Goal: Task Accomplishment & Management: Use online tool/utility

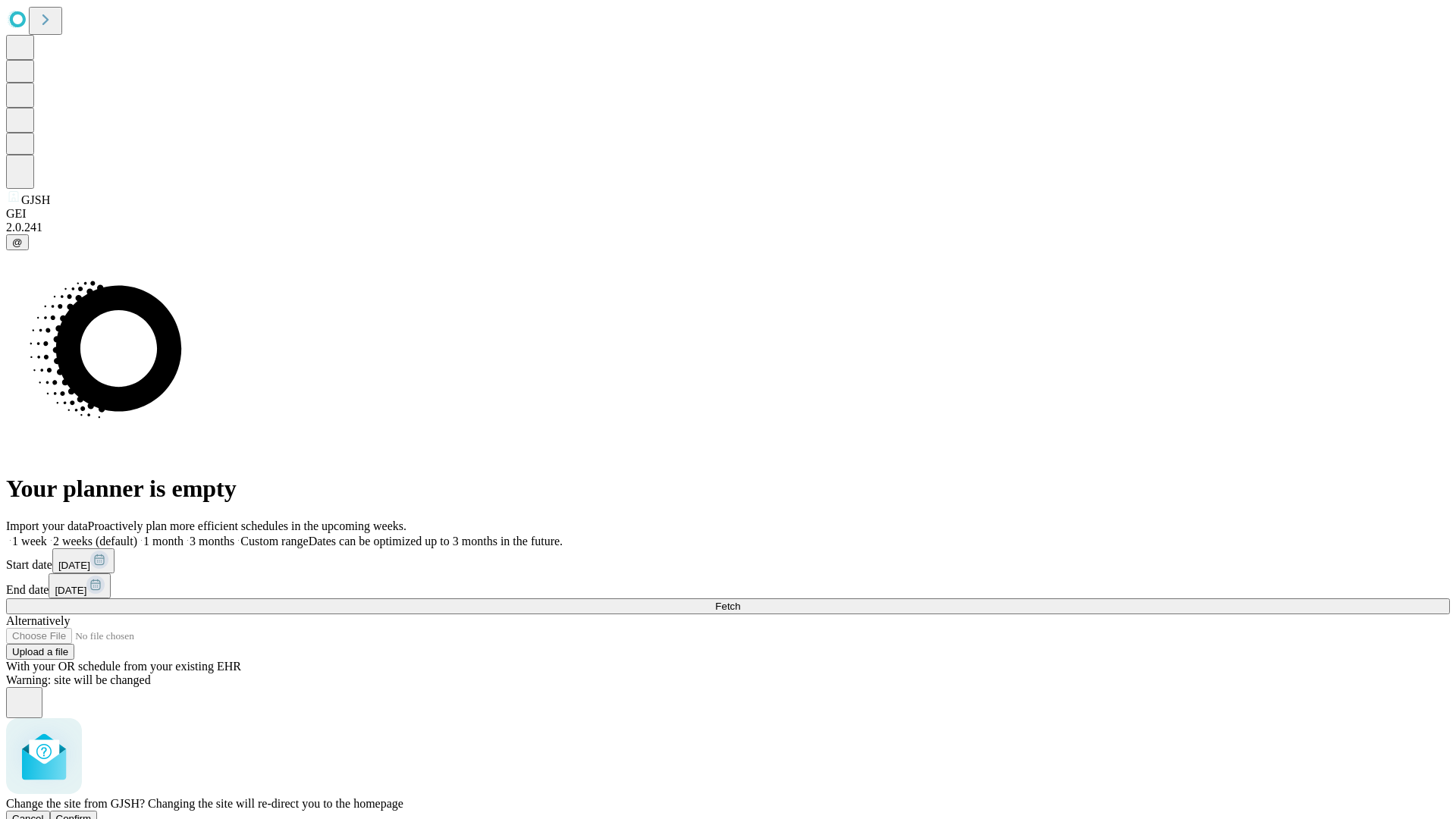
click at [92, 812] on span "Confirm" at bounding box center [74, 817] width 36 height 11
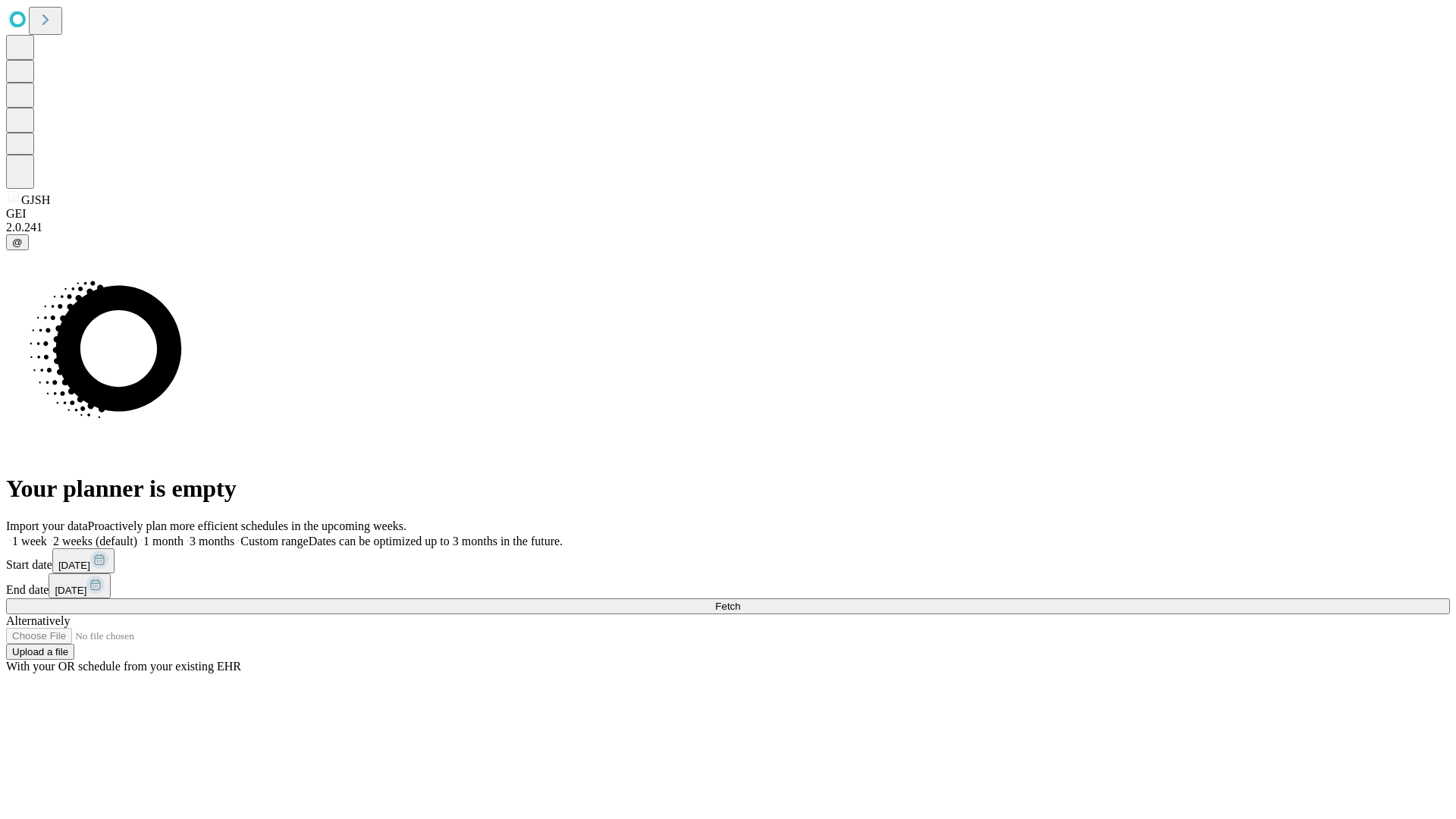
click at [137, 534] on label "2 weeks (default)" at bounding box center [92, 540] width 90 height 13
click at [740, 600] on span "Fetch" at bounding box center [728, 605] width 25 height 11
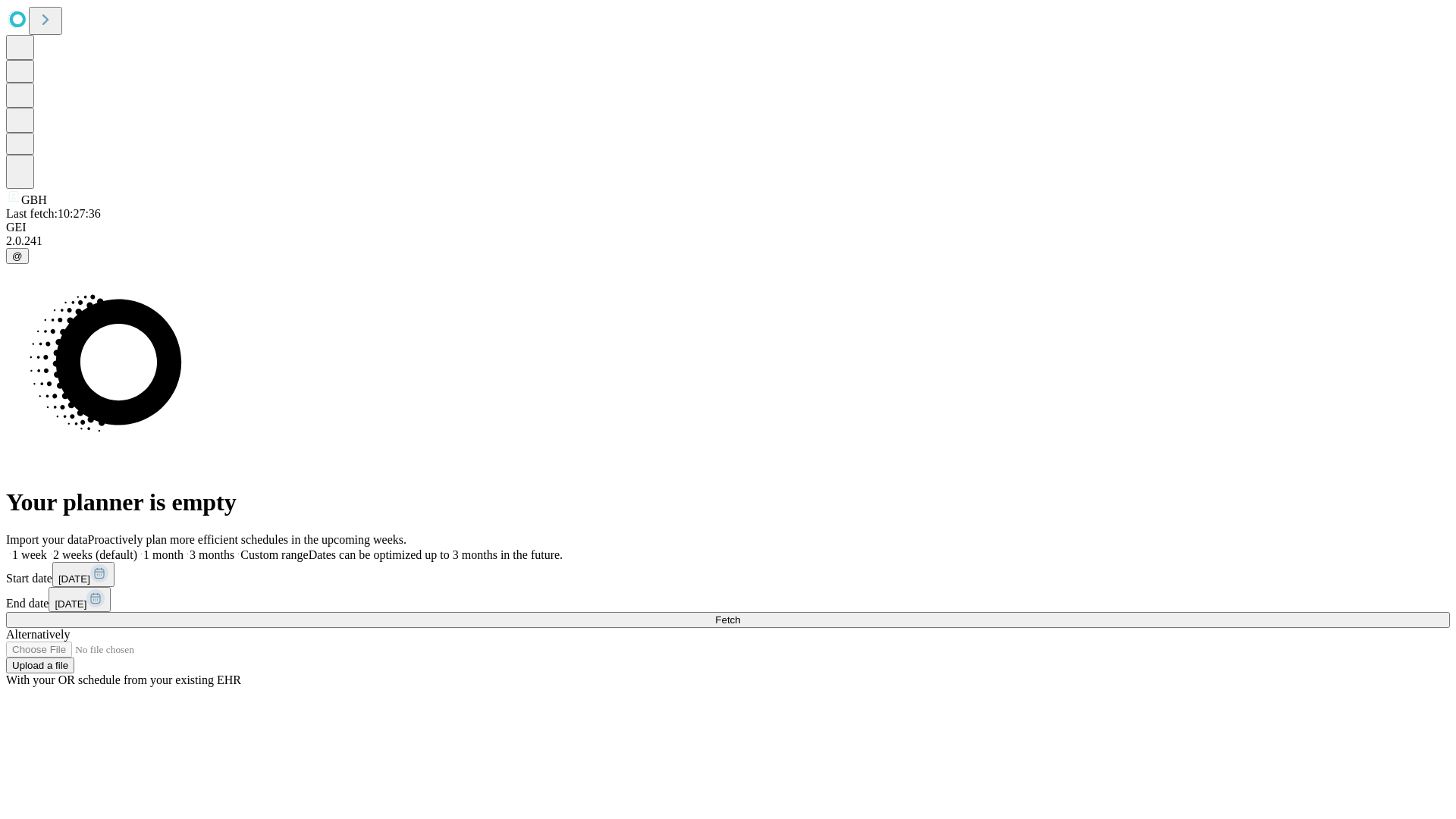
click at [137, 548] on label "2 weeks (default)" at bounding box center [92, 554] width 90 height 13
click at [740, 614] on span "Fetch" at bounding box center [728, 619] width 25 height 11
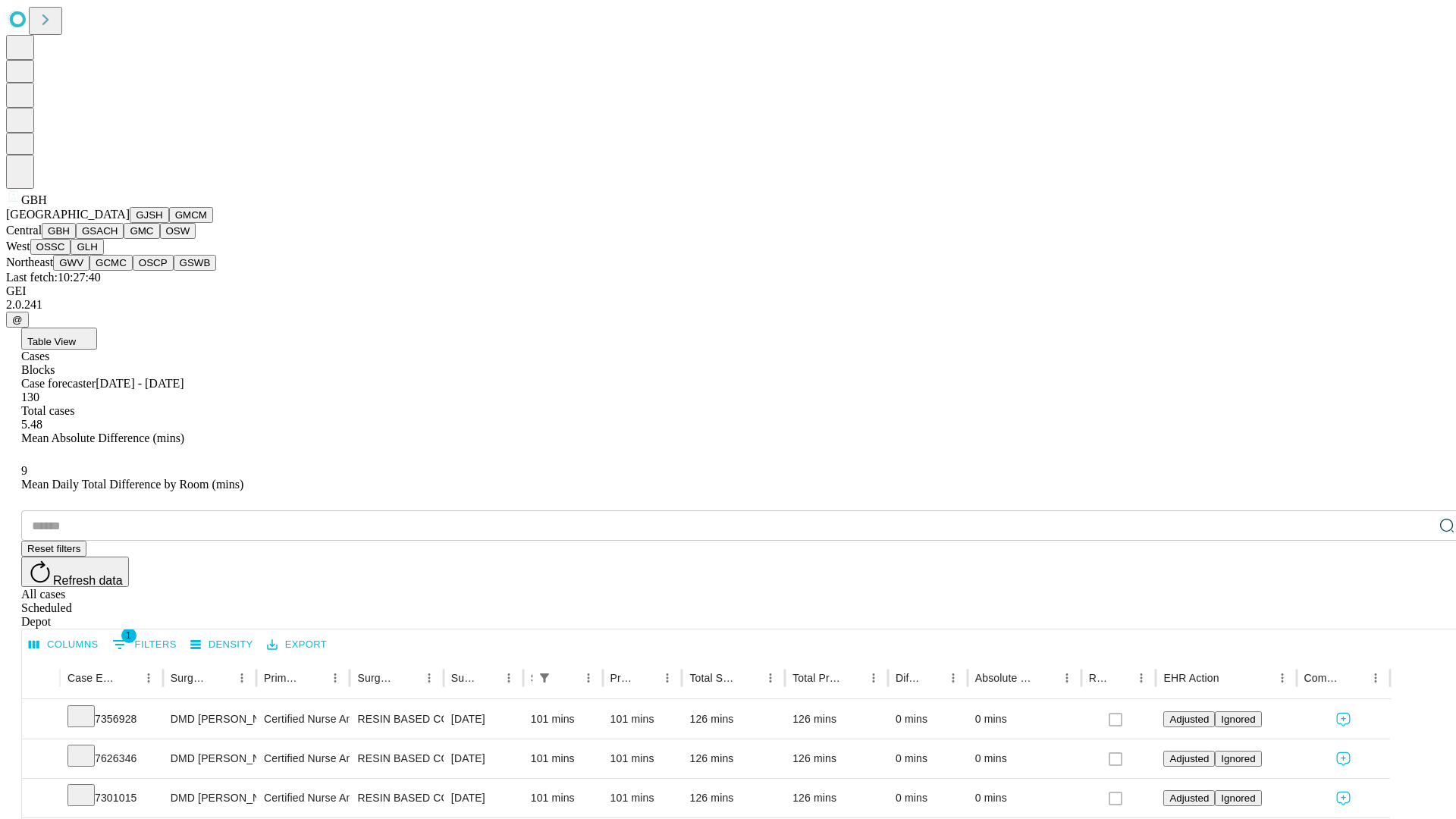
click at [118, 239] on button "GSACH" at bounding box center [100, 231] width 48 height 16
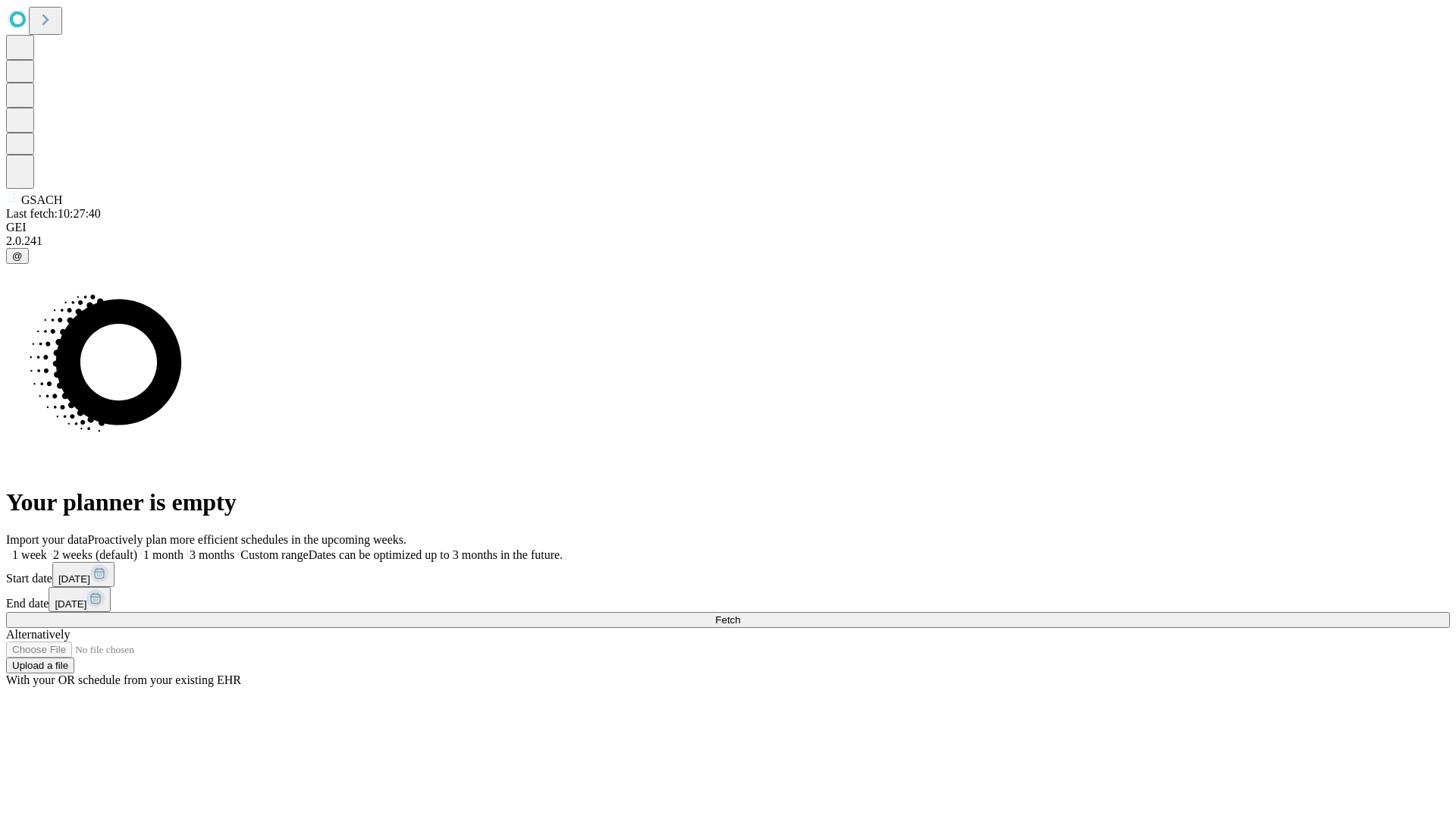
click at [137, 548] on label "2 weeks (default)" at bounding box center [92, 554] width 90 height 13
click at [740, 614] on span "Fetch" at bounding box center [728, 619] width 25 height 11
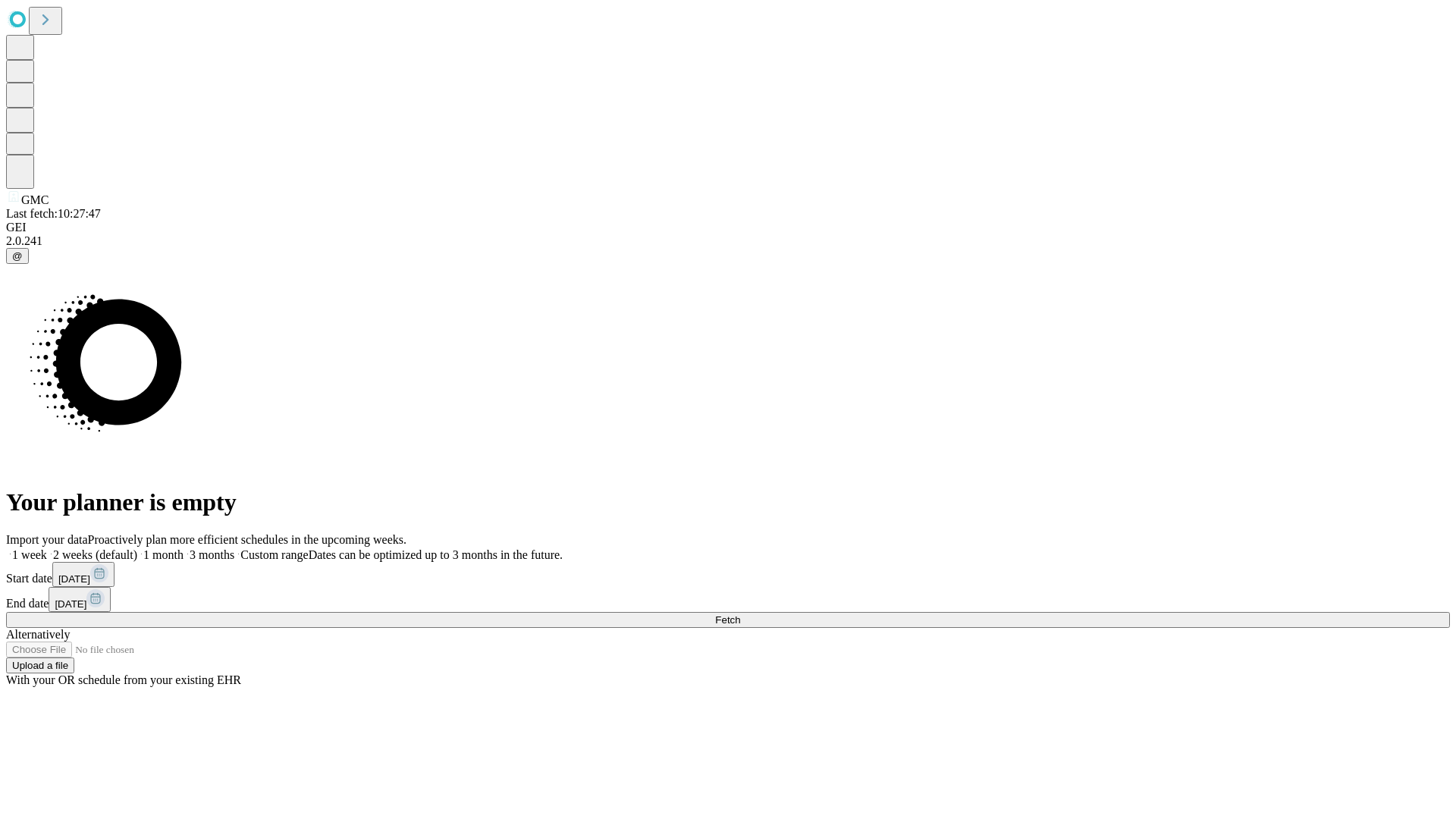
click at [137, 548] on label "2 weeks (default)" at bounding box center [92, 554] width 90 height 13
click at [740, 614] on span "Fetch" at bounding box center [728, 619] width 25 height 11
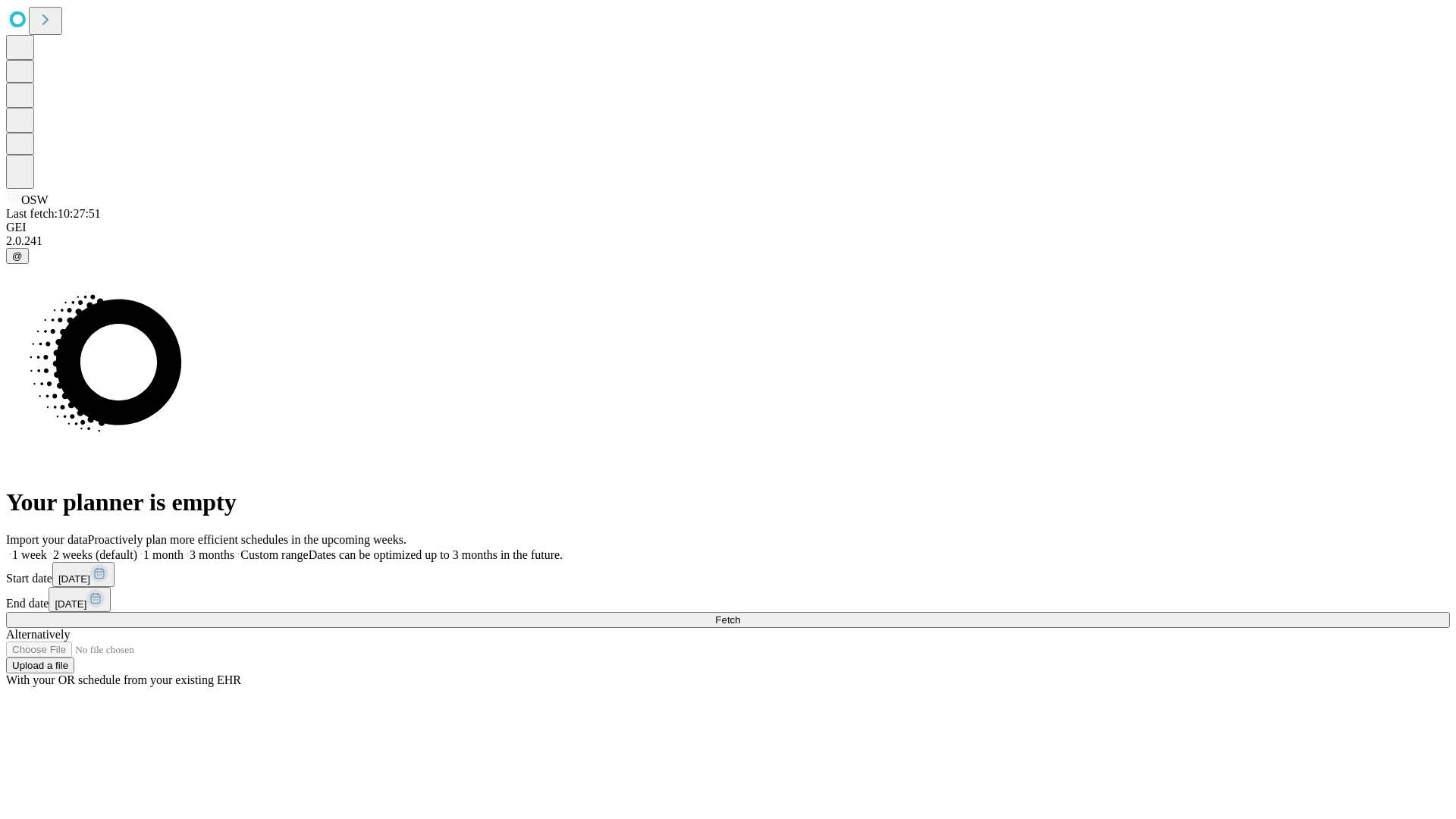
click at [137, 548] on label "2 weeks (default)" at bounding box center [92, 554] width 90 height 13
click at [740, 614] on span "Fetch" at bounding box center [728, 619] width 25 height 11
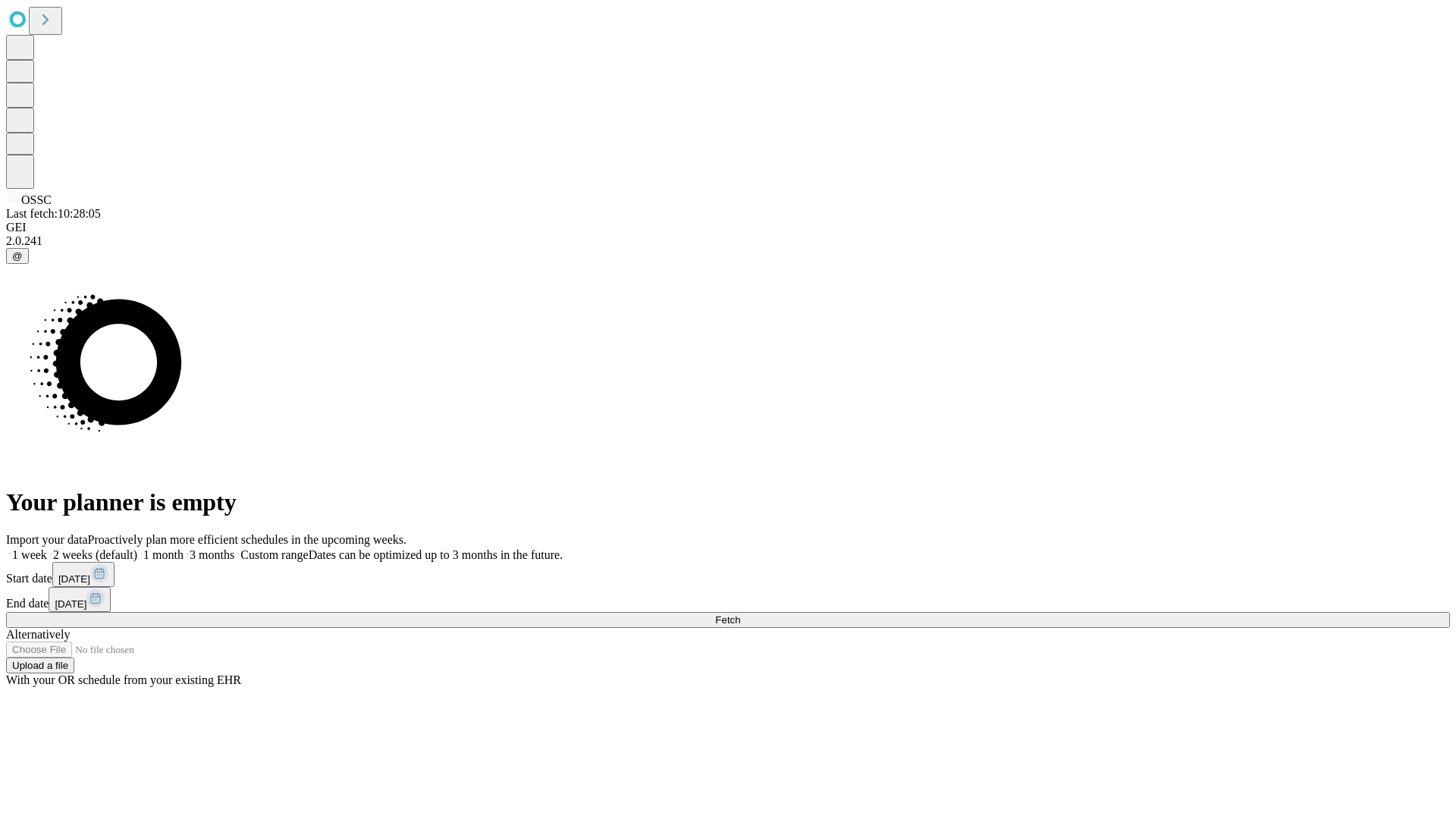
click at [137, 548] on label "2 weeks (default)" at bounding box center [92, 554] width 90 height 13
click at [740, 614] on span "Fetch" at bounding box center [728, 619] width 25 height 11
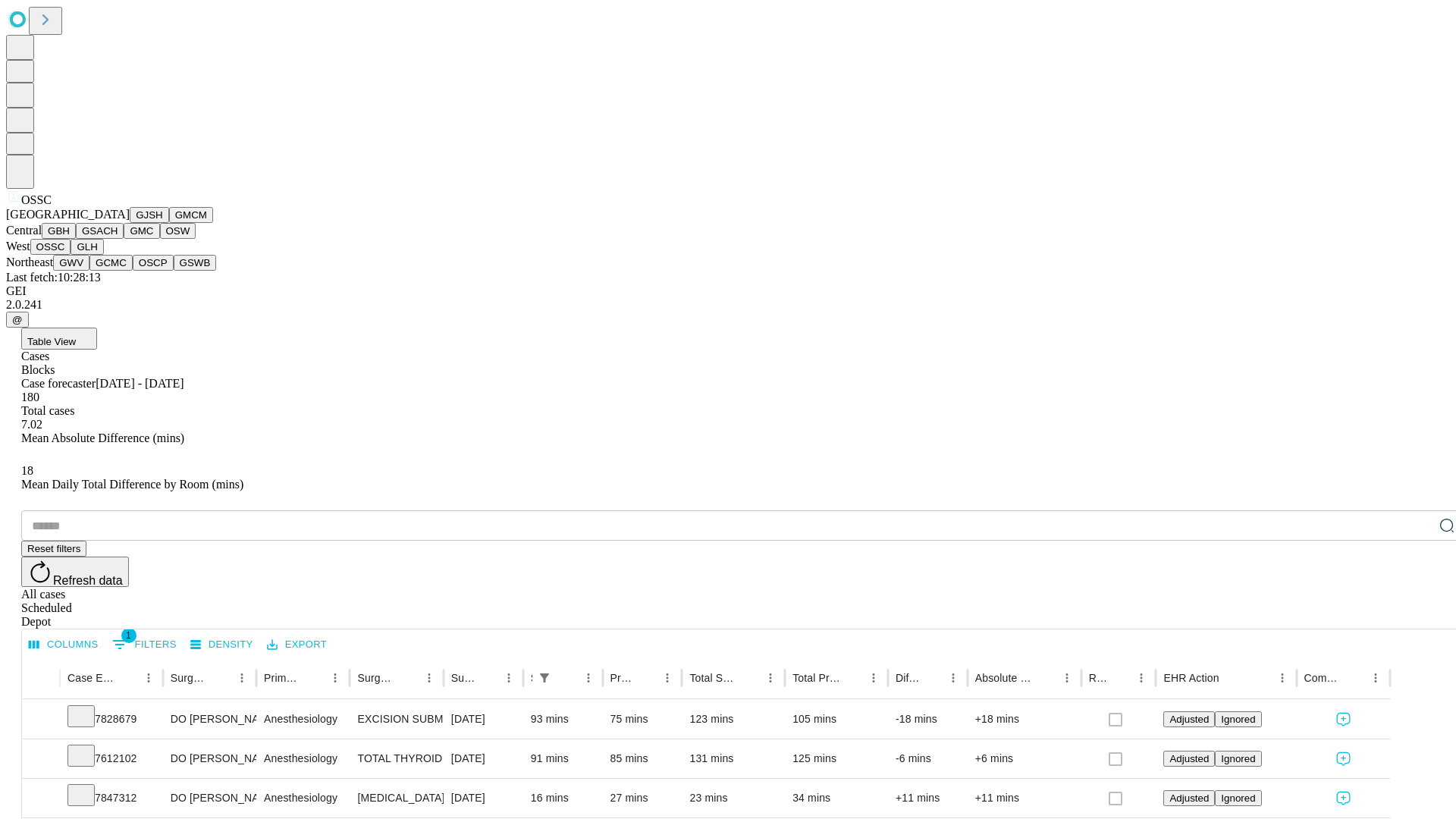
click at [103, 255] on button "GLH" at bounding box center [87, 247] width 33 height 16
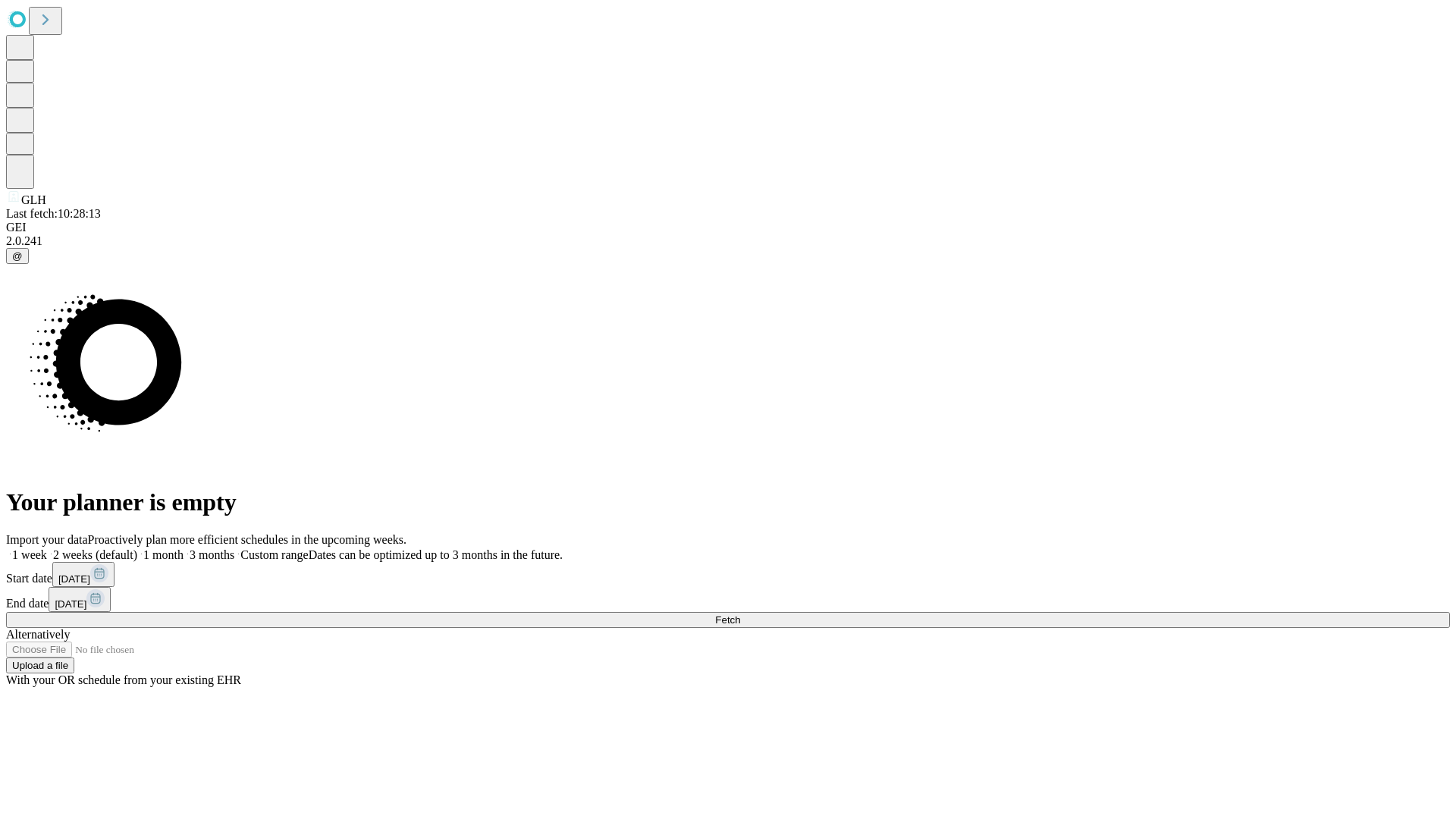
click at [137, 548] on label "2 weeks (default)" at bounding box center [92, 554] width 90 height 13
click at [740, 614] on span "Fetch" at bounding box center [728, 619] width 25 height 11
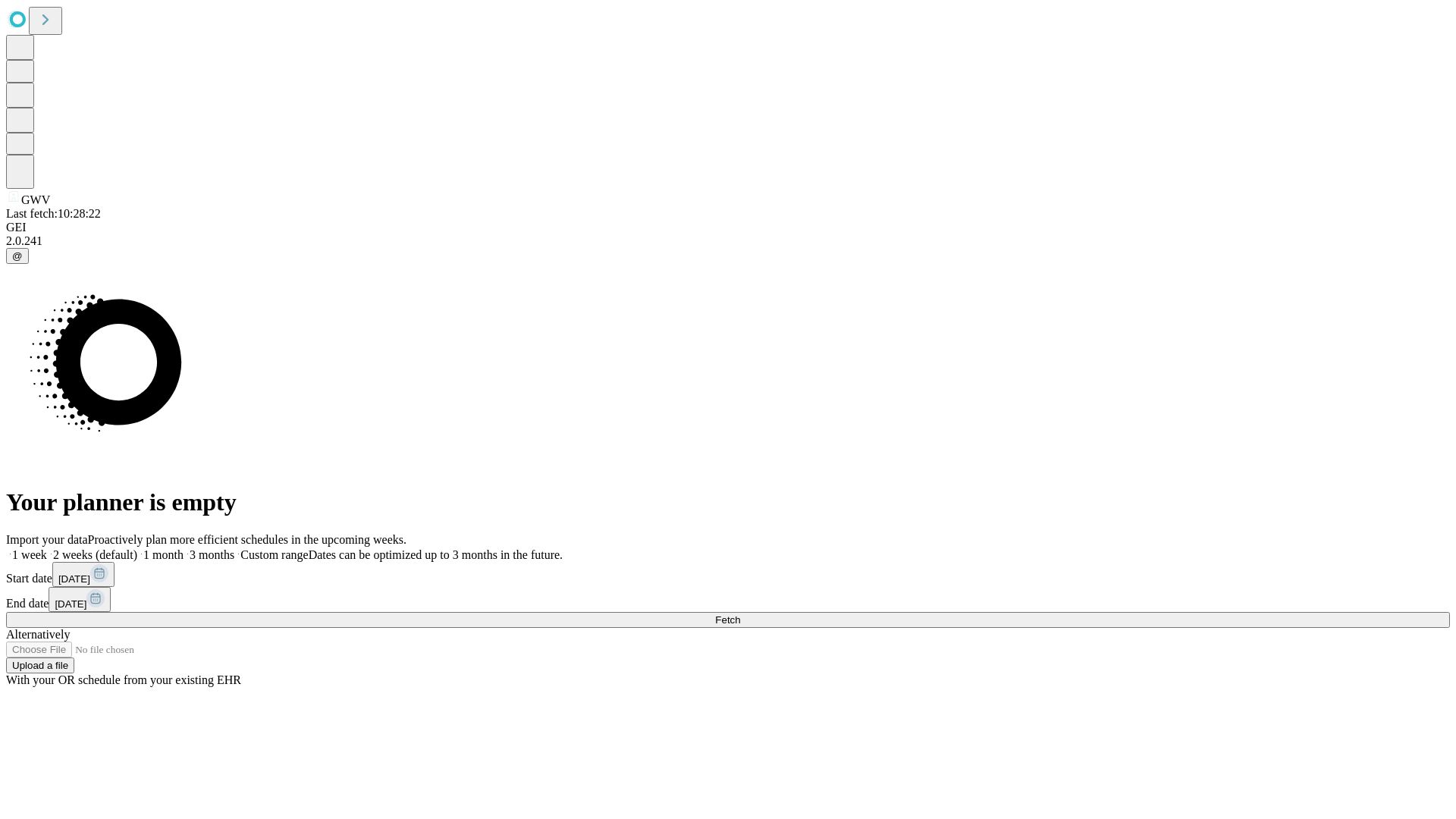
click at [137, 548] on label "2 weeks (default)" at bounding box center [92, 554] width 90 height 13
click at [740, 614] on span "Fetch" at bounding box center [728, 619] width 25 height 11
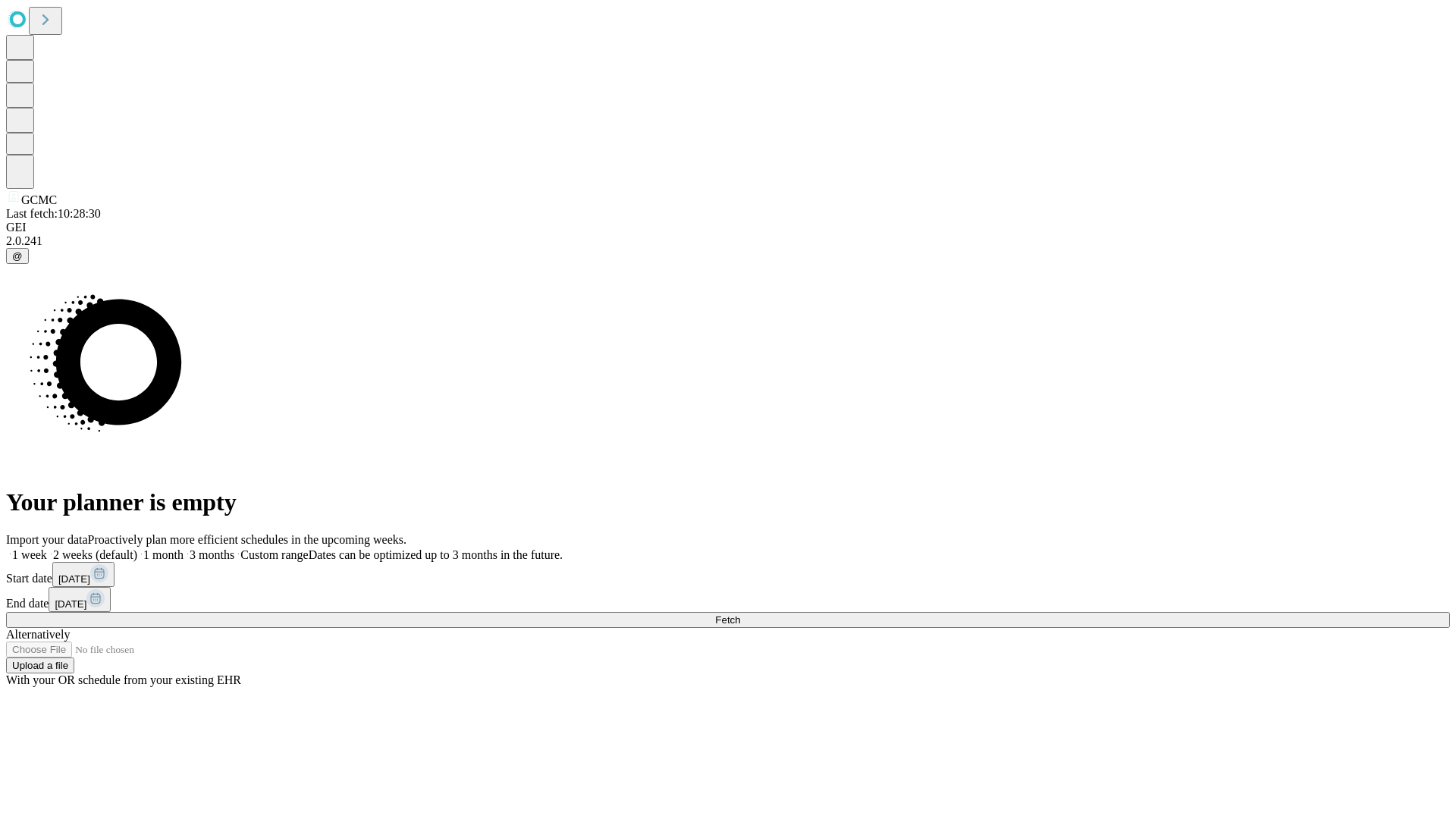
click at [740, 614] on span "Fetch" at bounding box center [728, 619] width 25 height 11
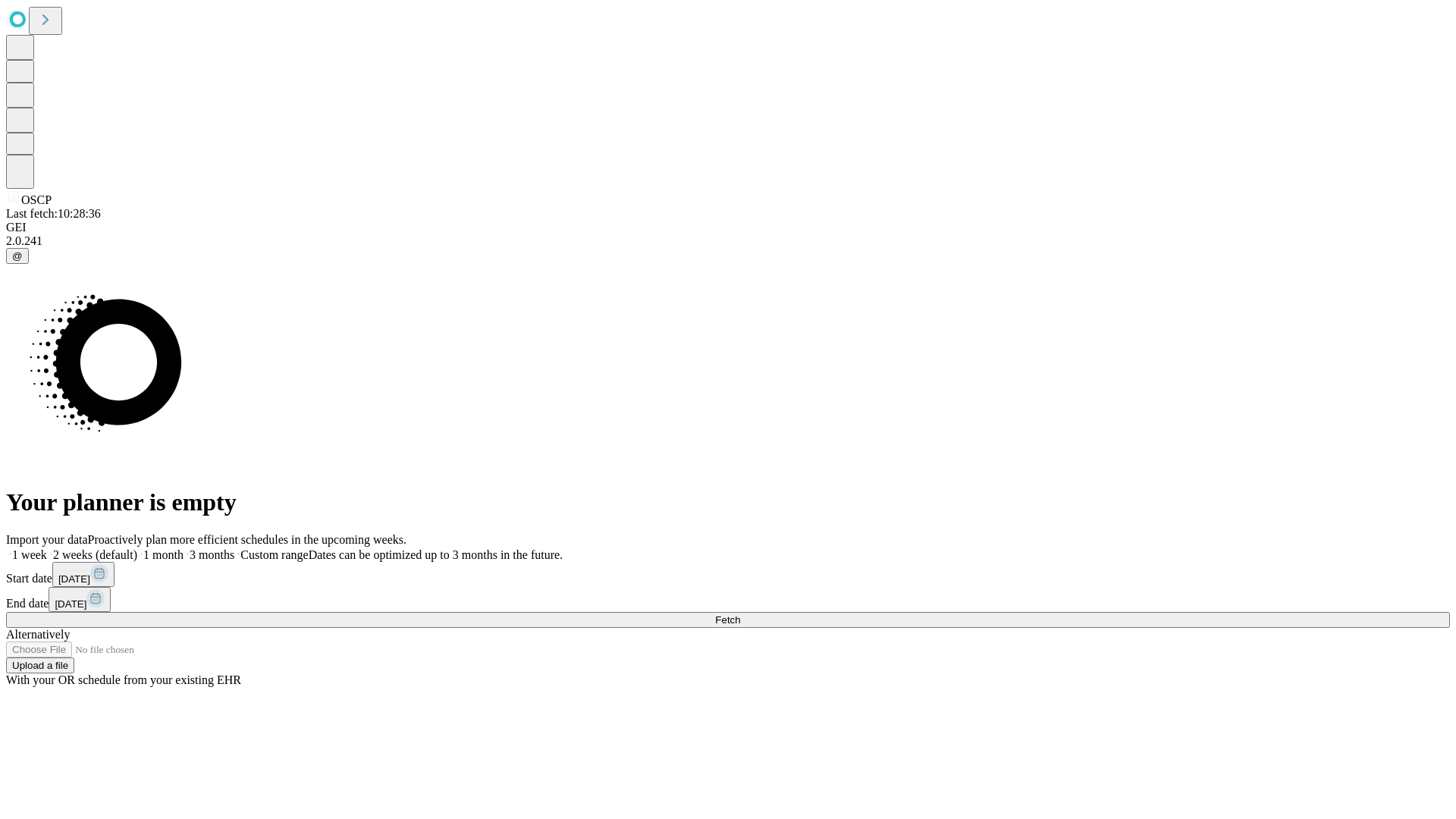
click at [137, 548] on label "2 weeks (default)" at bounding box center [92, 554] width 90 height 13
click at [740, 614] on span "Fetch" at bounding box center [728, 619] width 25 height 11
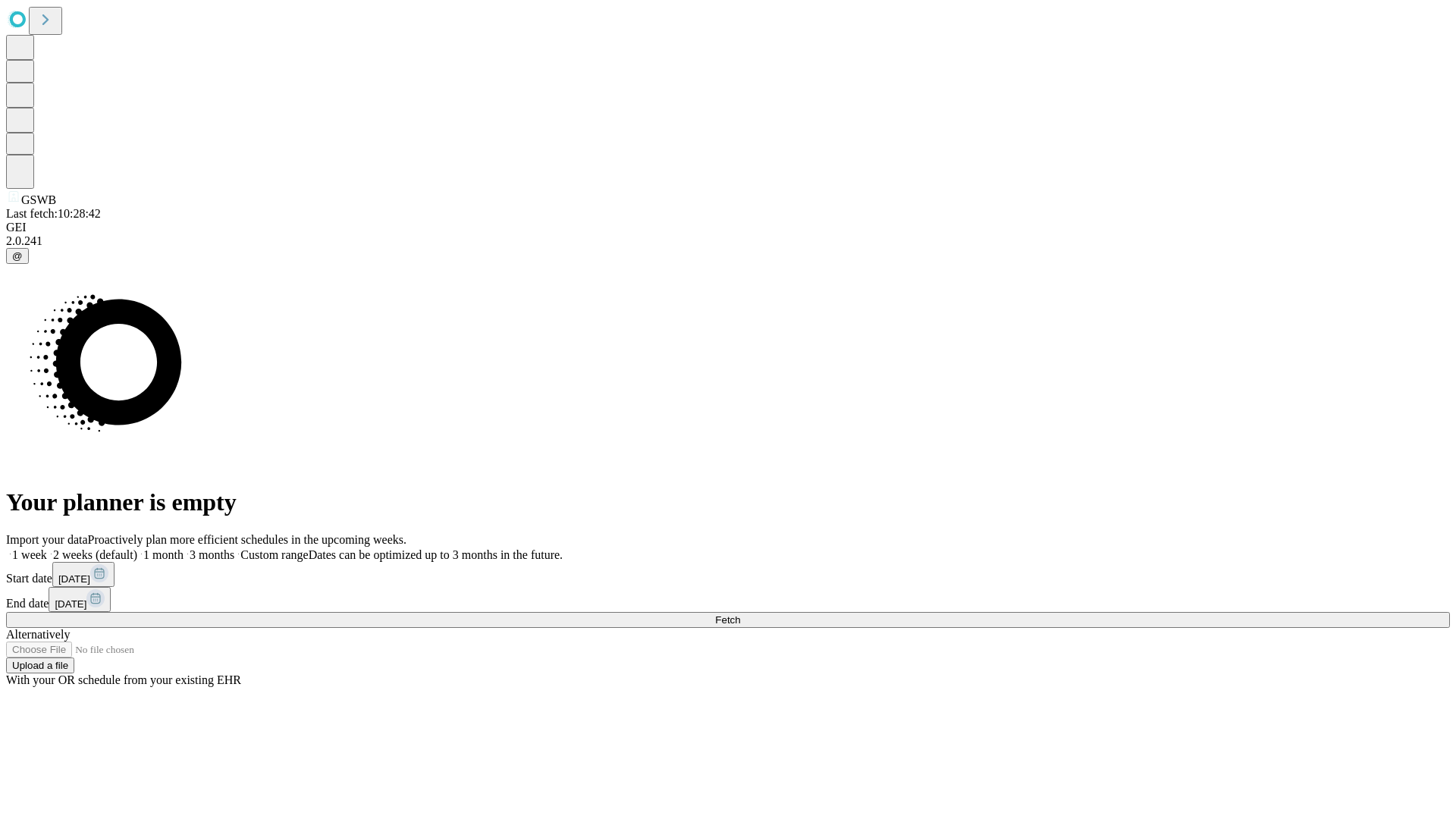
click at [137, 548] on label "2 weeks (default)" at bounding box center [92, 554] width 90 height 13
click at [740, 614] on span "Fetch" at bounding box center [728, 619] width 25 height 11
